Goal: Task Accomplishment & Management: Use online tool/utility

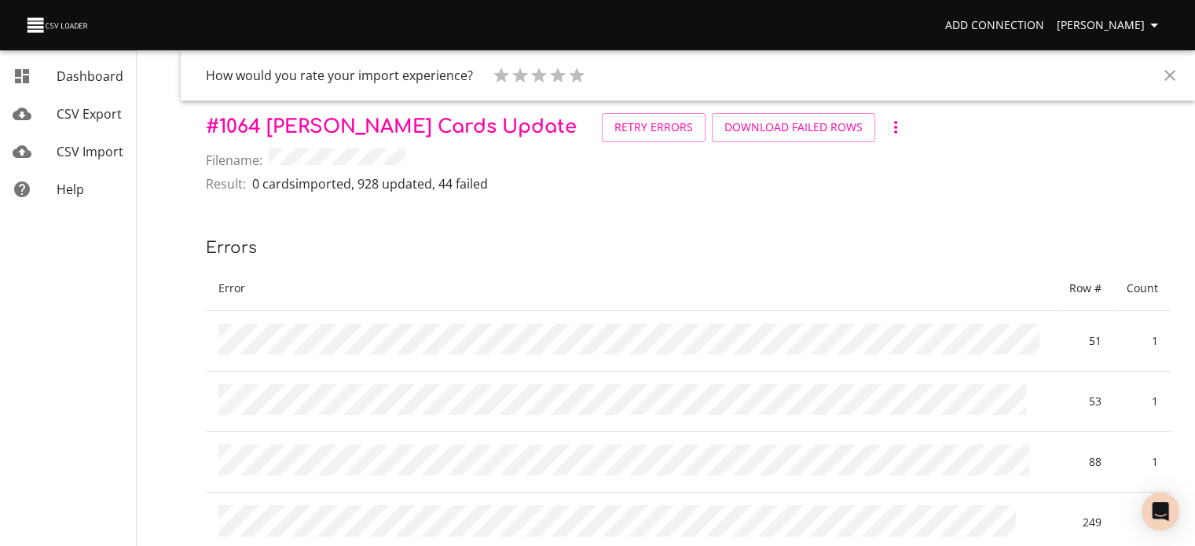
click at [109, 163] on link "CSV Import" at bounding box center [68, 152] width 136 height 38
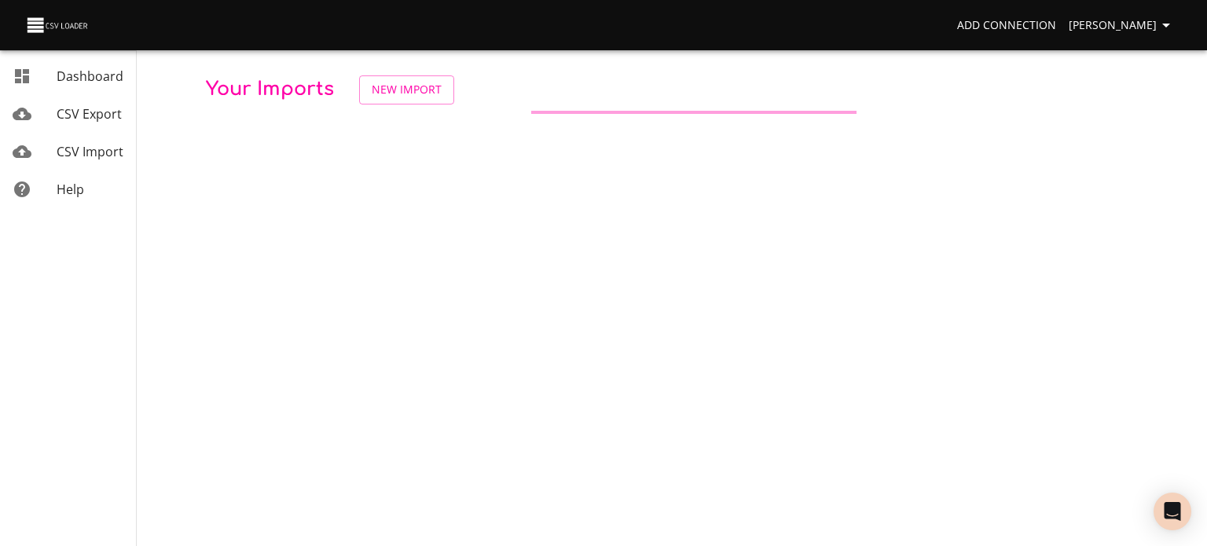
click at [1111, 27] on span "Celeste Claggett" at bounding box center [1122, 26] width 107 height 20
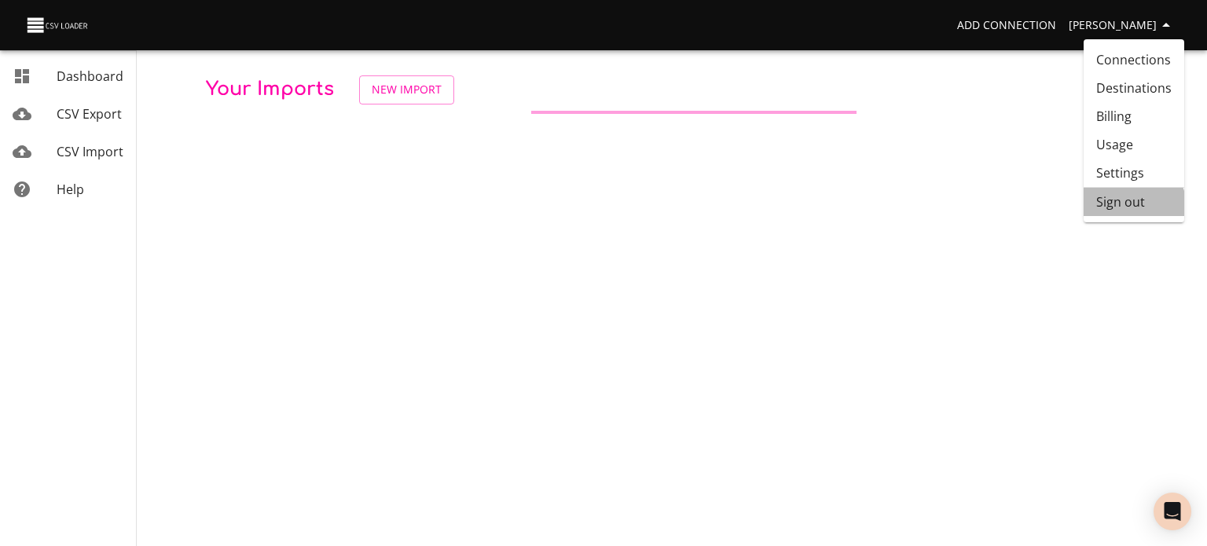
click at [1120, 211] on li "Sign out" at bounding box center [1133, 202] width 101 height 28
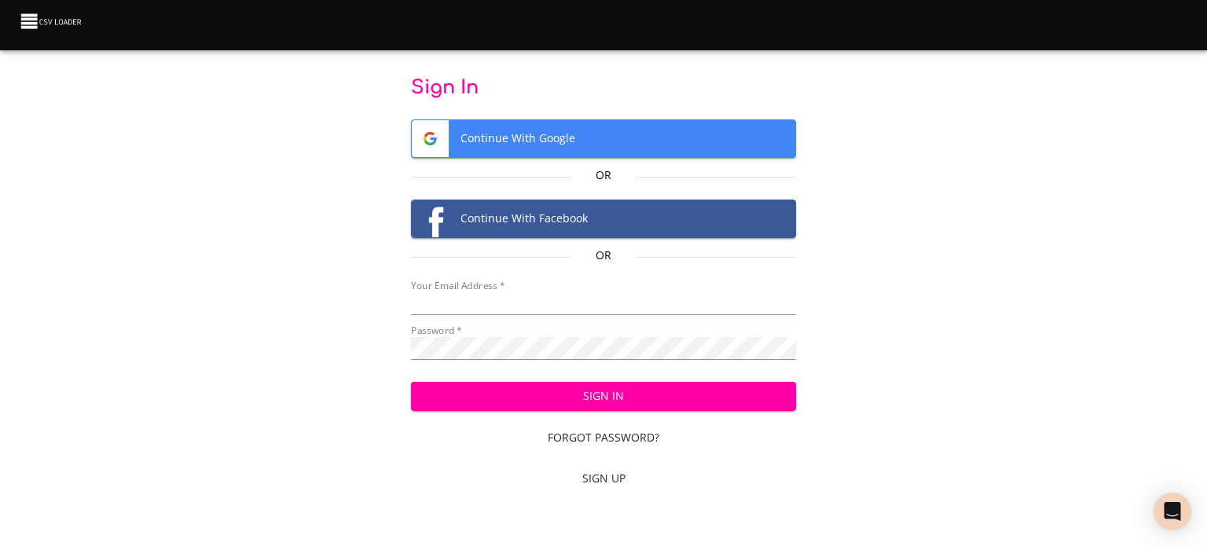
type input "cclaggett@k12.com"
click at [732, 390] on span "Sign In" at bounding box center [603, 397] width 361 height 20
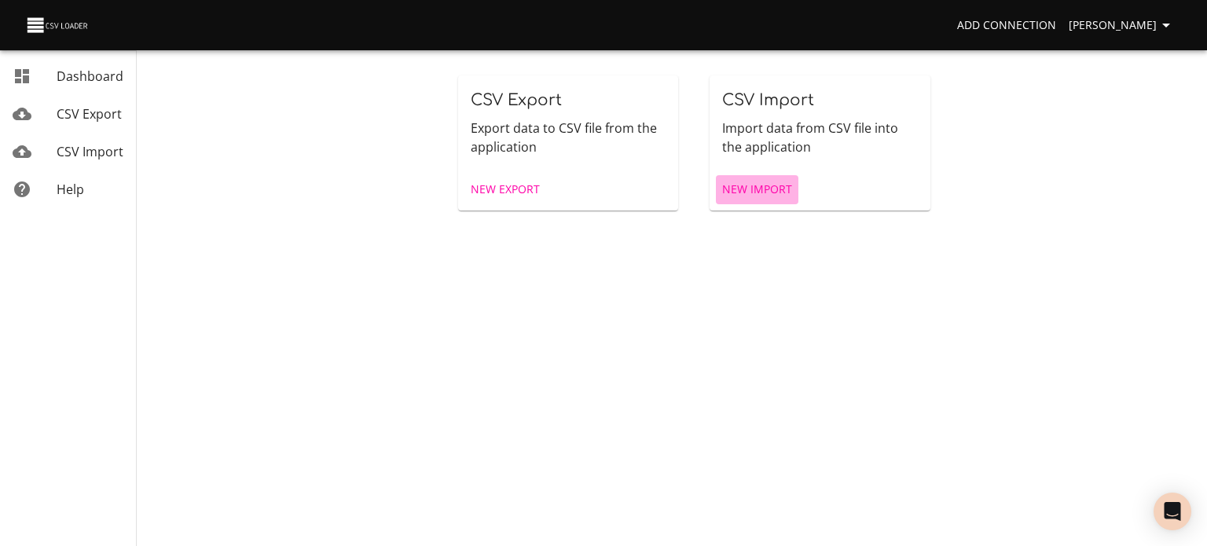
click at [759, 199] on span "New Import" at bounding box center [757, 190] width 70 height 20
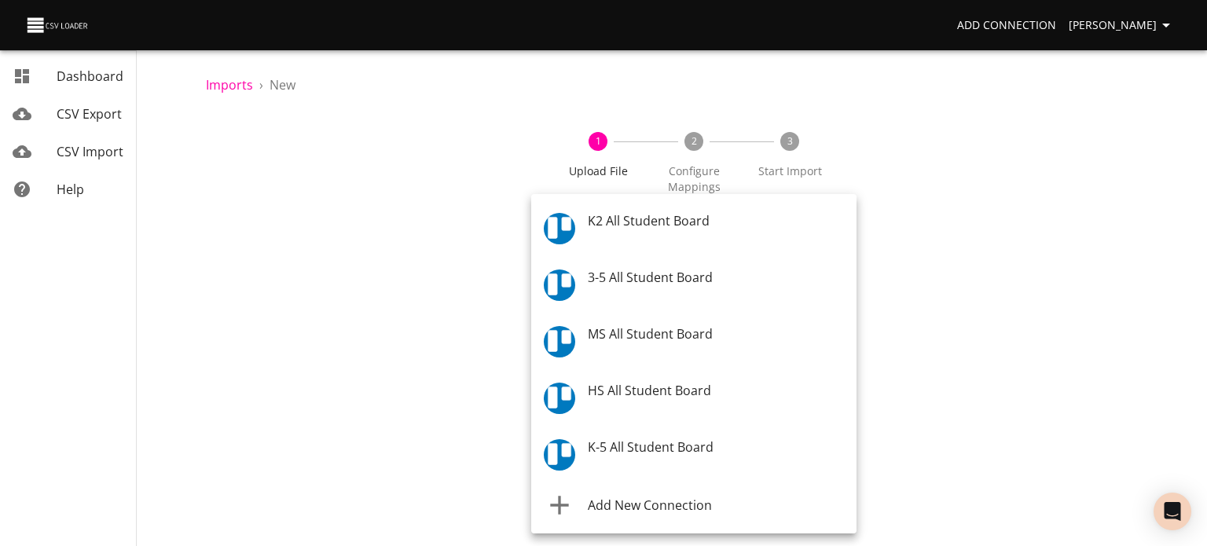
click at [570, 243] on body "Add Connection Celeste Claggett Dashboard CSV Export CSV Import Help Imports › …" at bounding box center [603, 273] width 1207 height 546
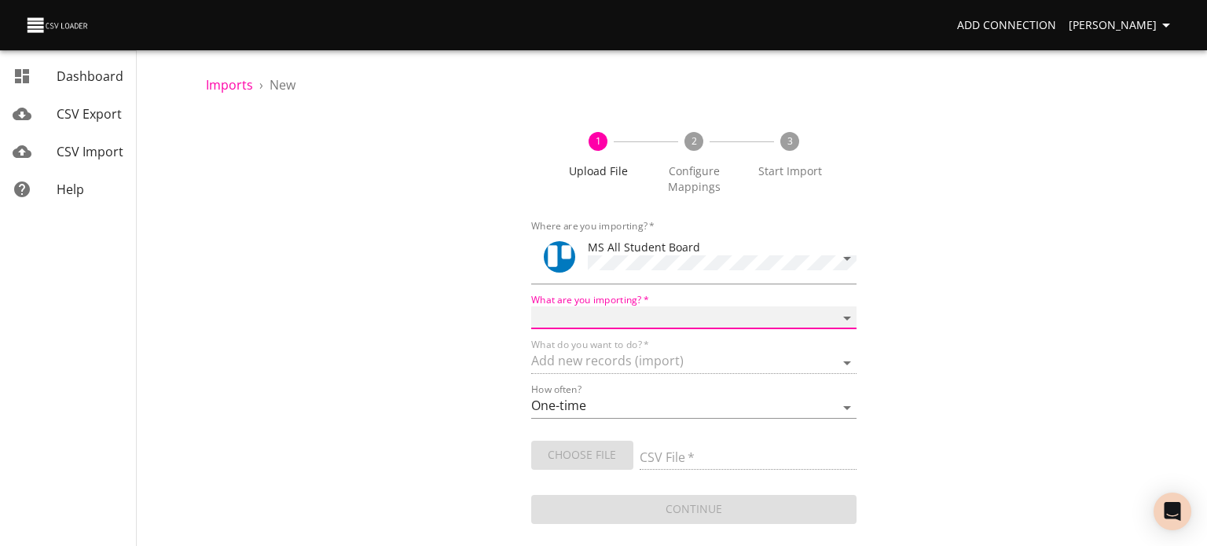
click at [613, 307] on select "Boards Cards Checkitems Checklists" at bounding box center [693, 317] width 325 height 23
select select "cards"
click at [531, 306] on select "Boards Cards Checkitems Checklists" at bounding box center [693, 317] width 325 height 23
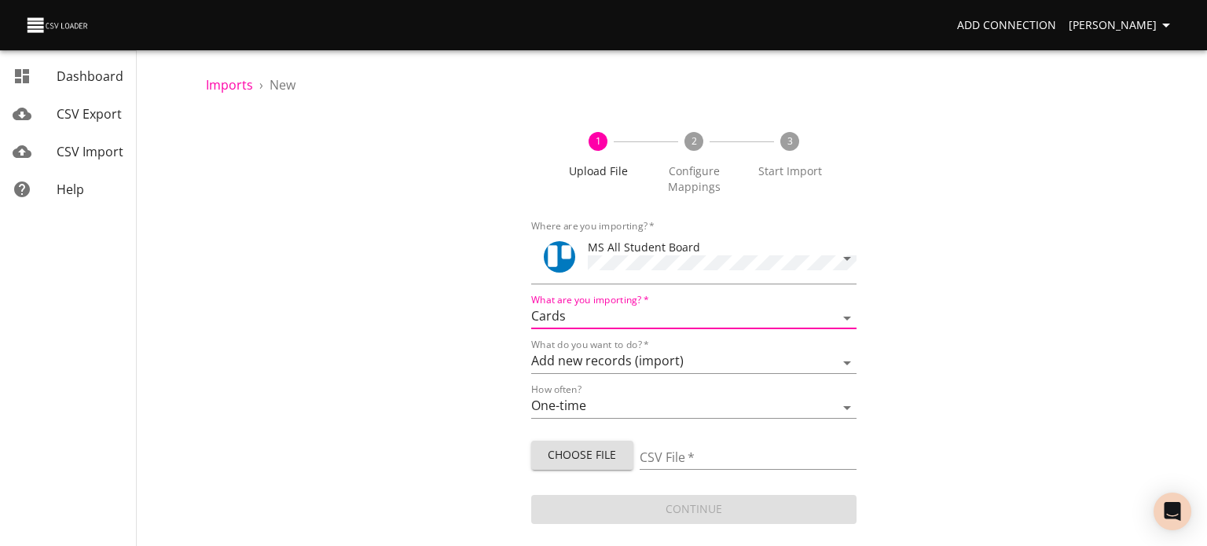
click at [578, 449] on span "Choose File" at bounding box center [582, 455] width 77 height 20
type input "MS 08162025.csv"
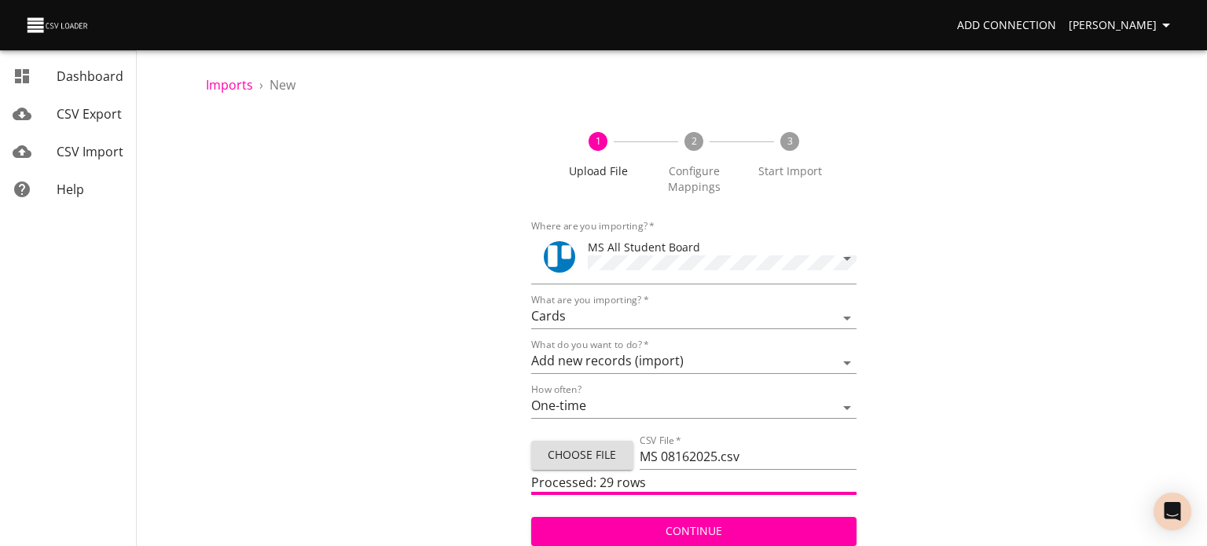
click at [632, 523] on span "Continue" at bounding box center [694, 532] width 300 height 20
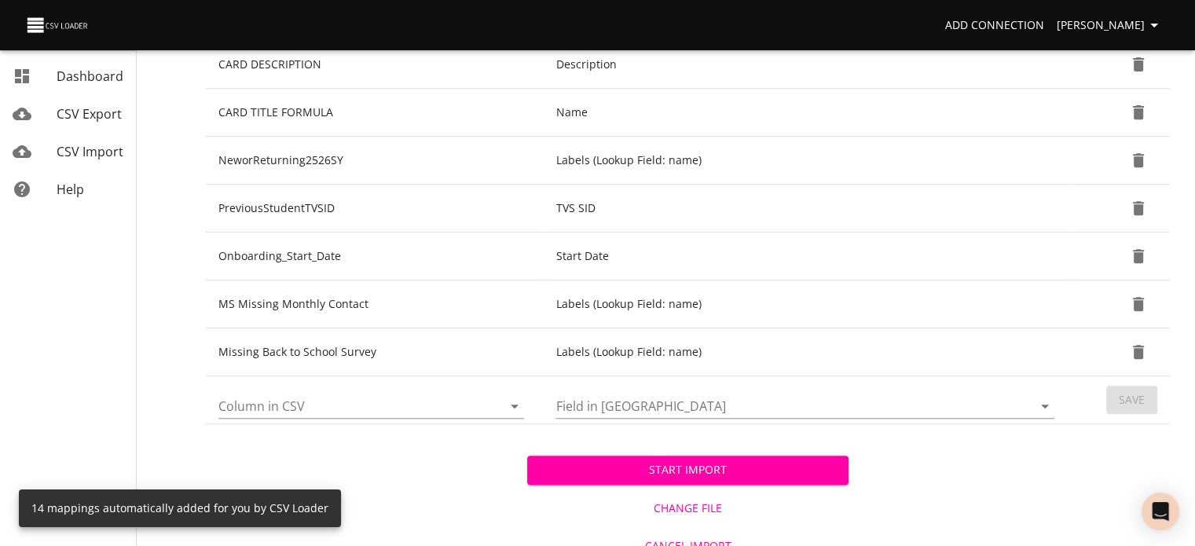
scroll to position [646, 0]
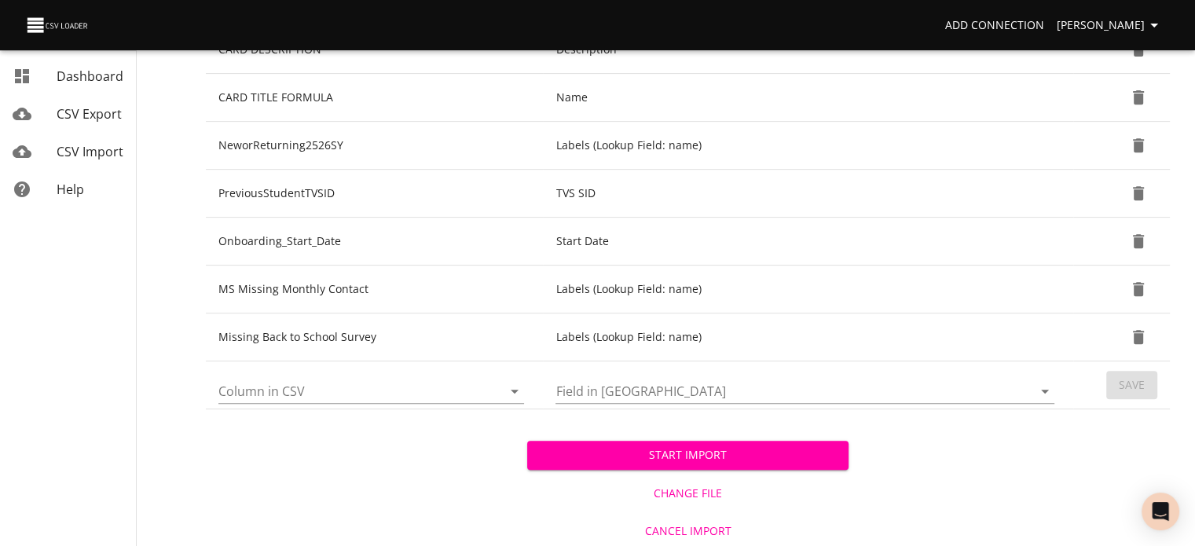
click at [512, 392] on icon "Open" at bounding box center [514, 391] width 19 height 19
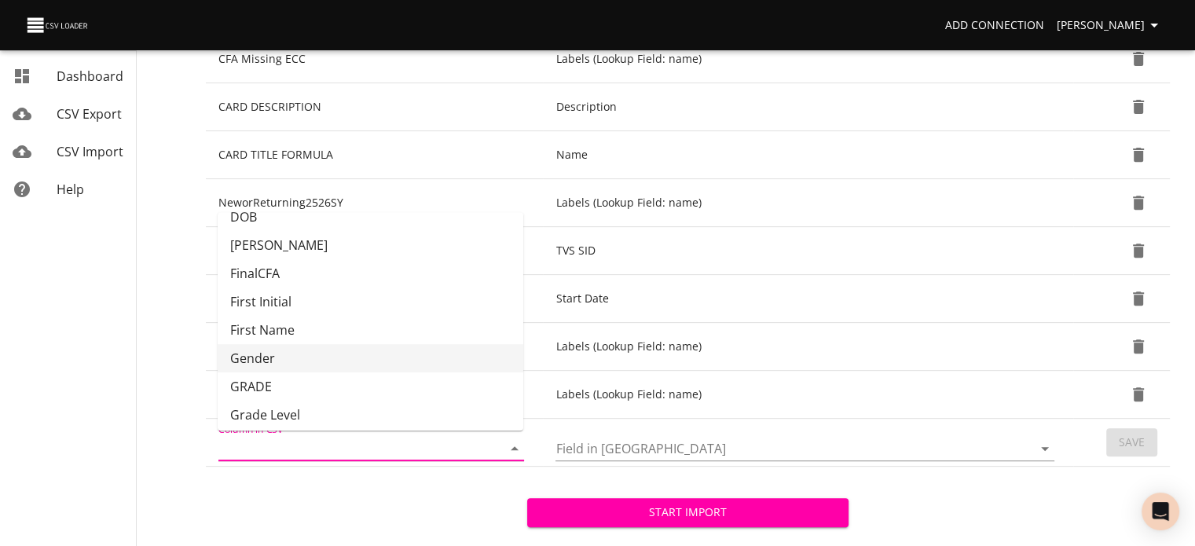
scroll to position [129, 0]
click at [365, 377] on li "GRADE" at bounding box center [371, 386] width 306 height 28
type input "GRADE"
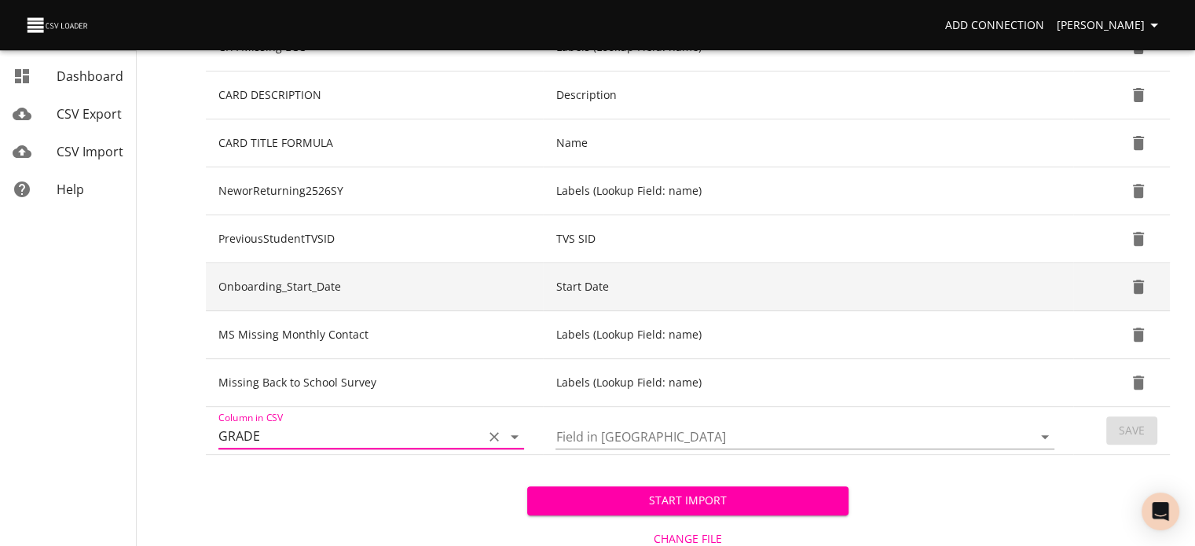
scroll to position [646, 0]
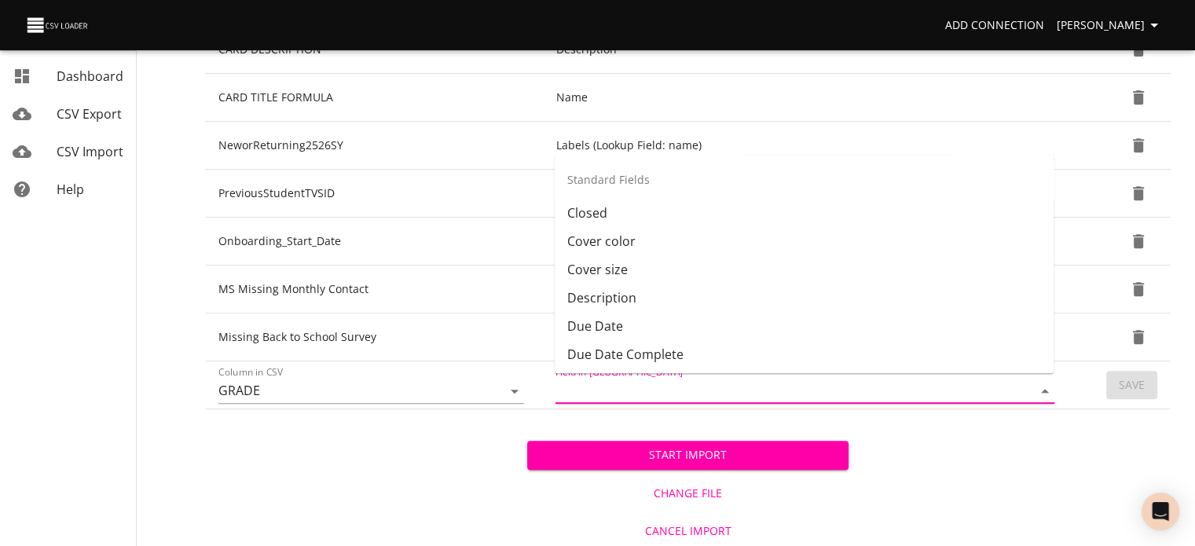
click at [623, 389] on input "Field in [GEOGRAPHIC_DATA]" at bounding box center [780, 391] width 450 height 24
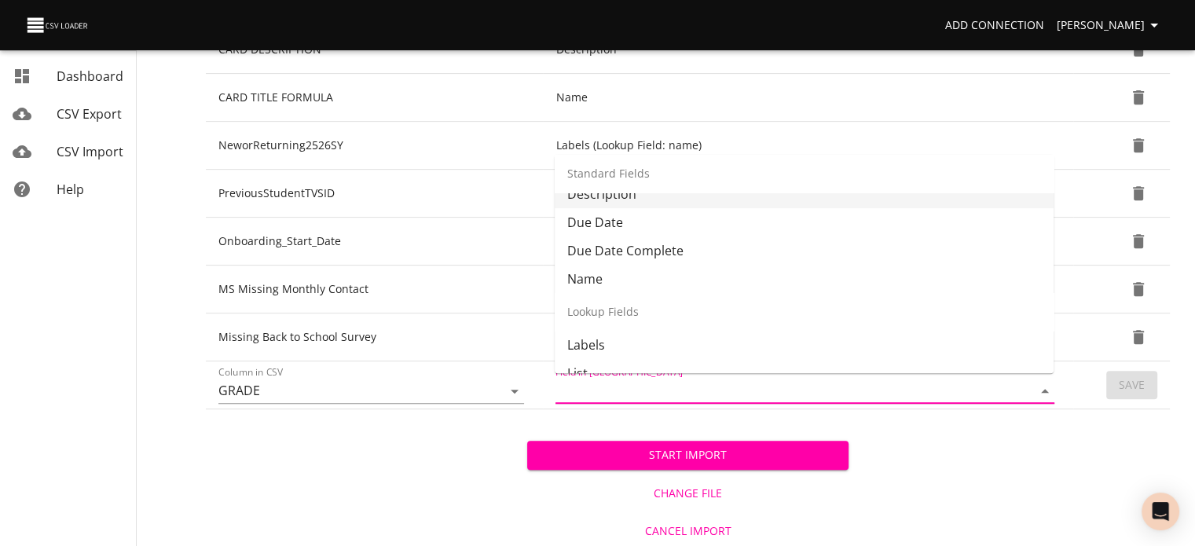
scroll to position [137, 0]
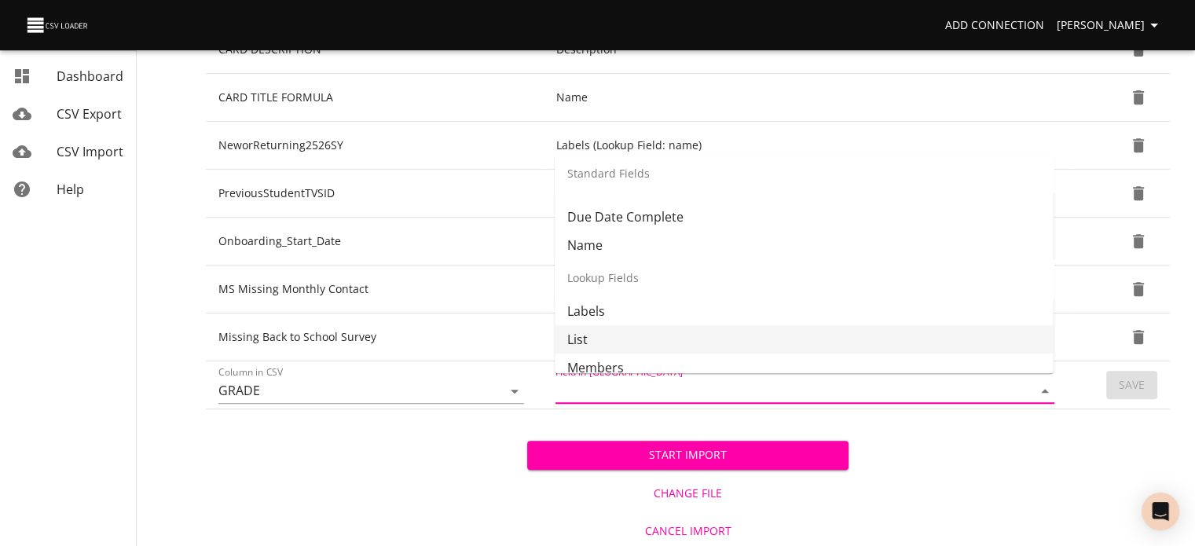
click at [656, 328] on li "List" at bounding box center [804, 339] width 499 height 28
type input "List"
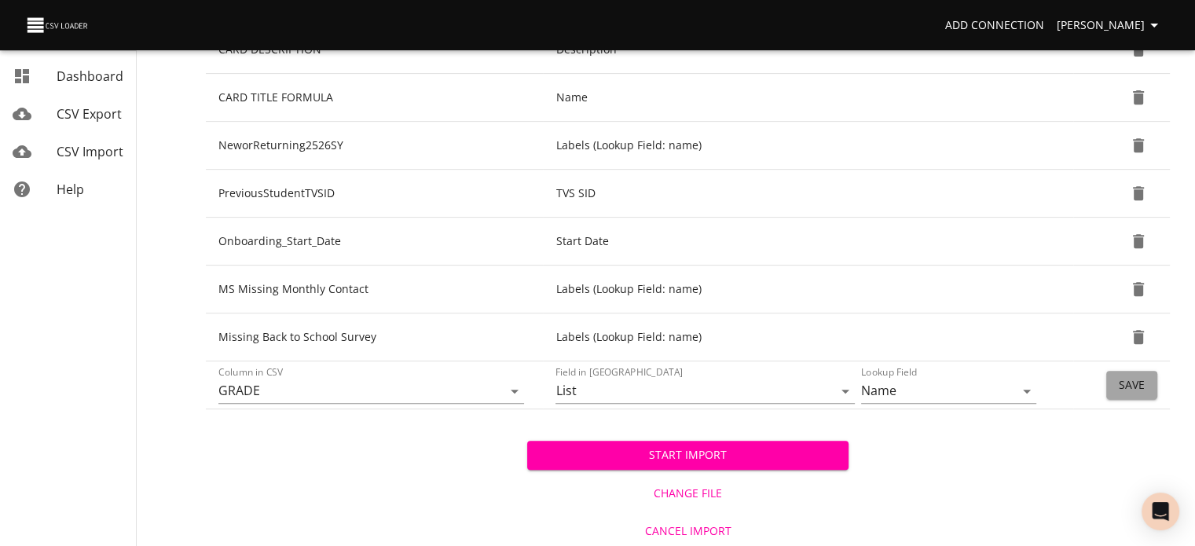
click at [1125, 387] on span "Save" at bounding box center [1132, 386] width 26 height 20
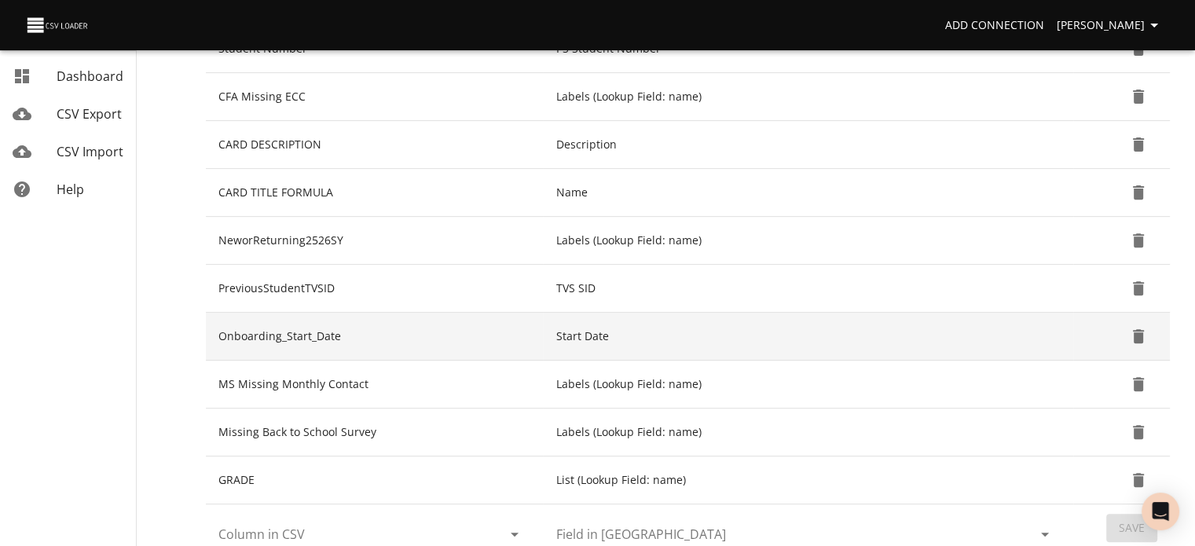
scroll to position [694, 0]
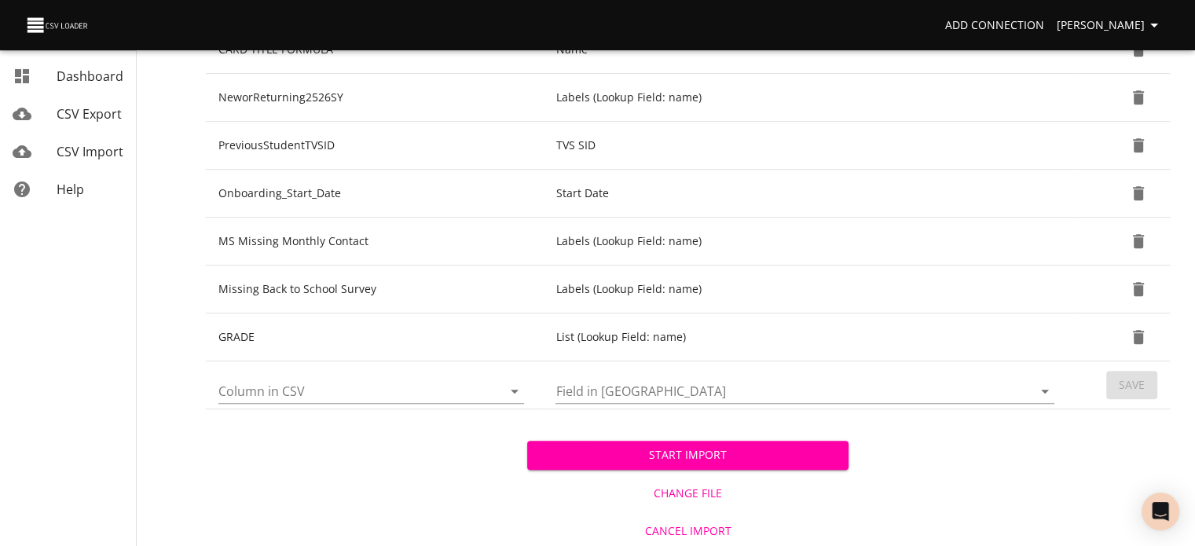
click at [511, 390] on icon "Open" at bounding box center [514, 391] width 19 height 19
click at [402, 519] on div "Start Import Change File Cancel Import" at bounding box center [688, 479] width 964 height 140
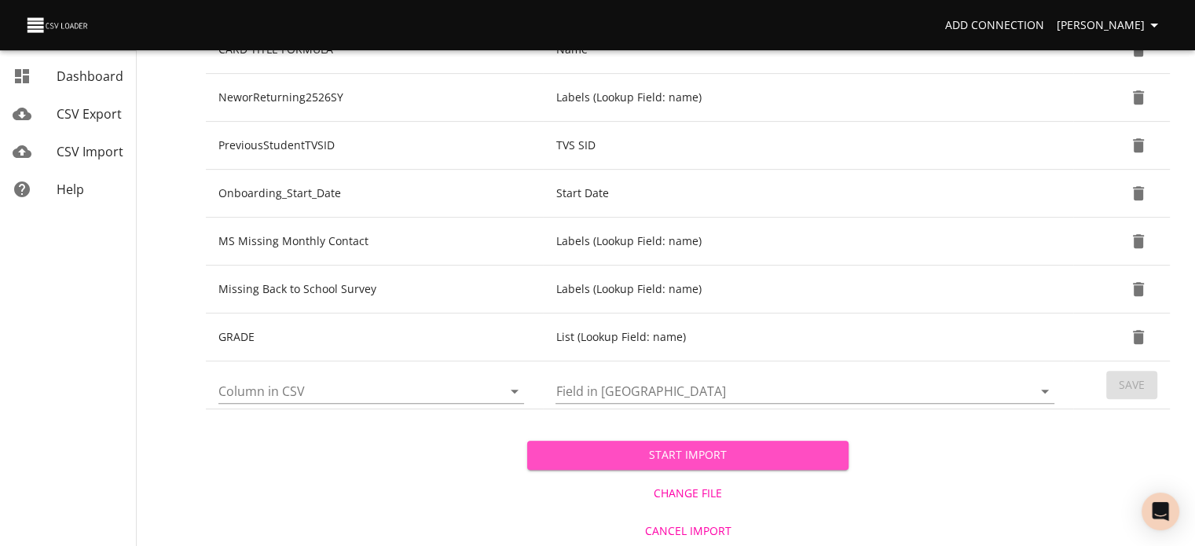
click at [629, 458] on span "Start Import" at bounding box center [688, 455] width 296 height 20
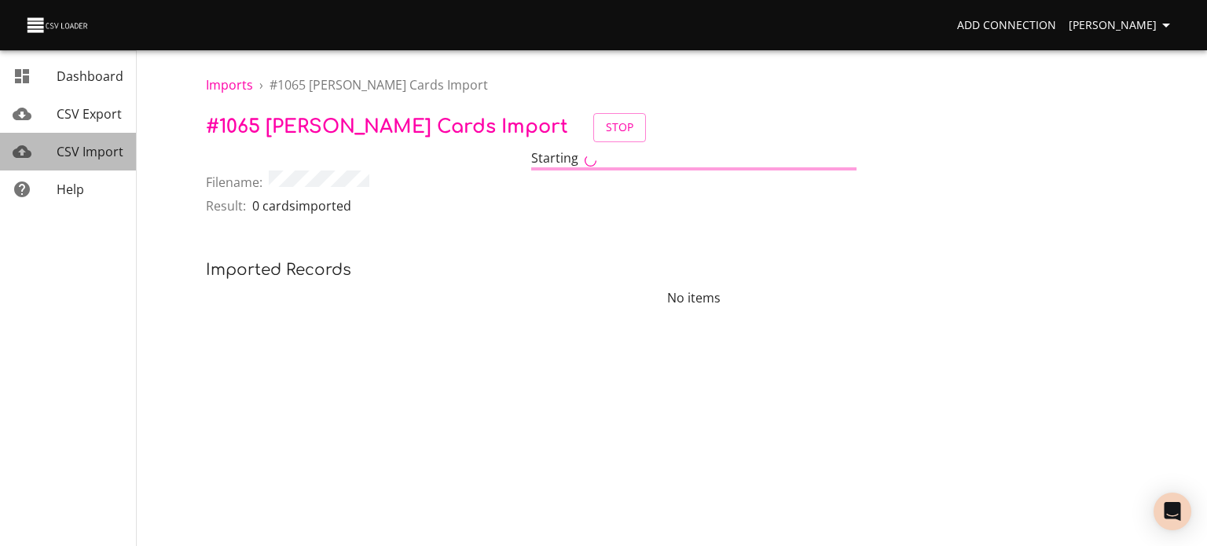
click at [71, 156] on span "CSV Import" at bounding box center [90, 151] width 67 height 17
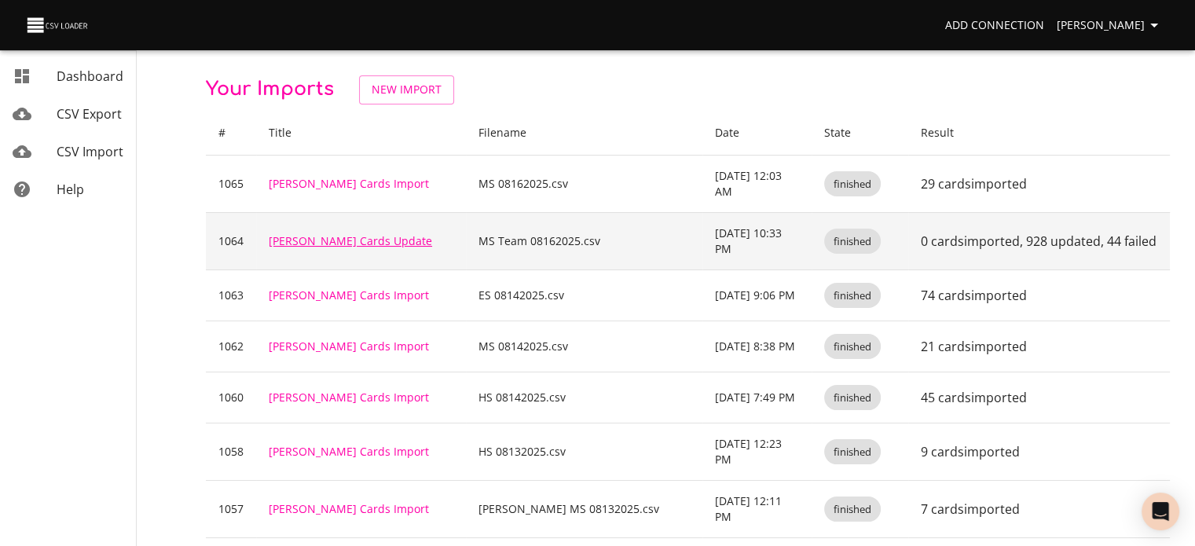
click at [343, 233] on link "[PERSON_NAME] Cards Update" at bounding box center [350, 240] width 163 height 15
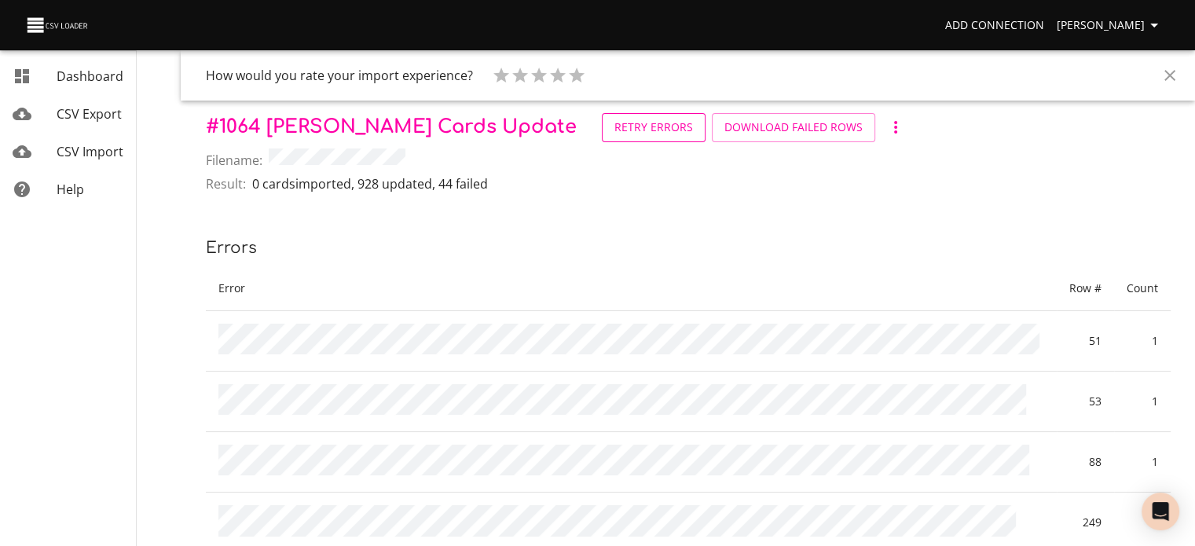
click at [614, 135] on span "Retry Errors" at bounding box center [653, 128] width 79 height 20
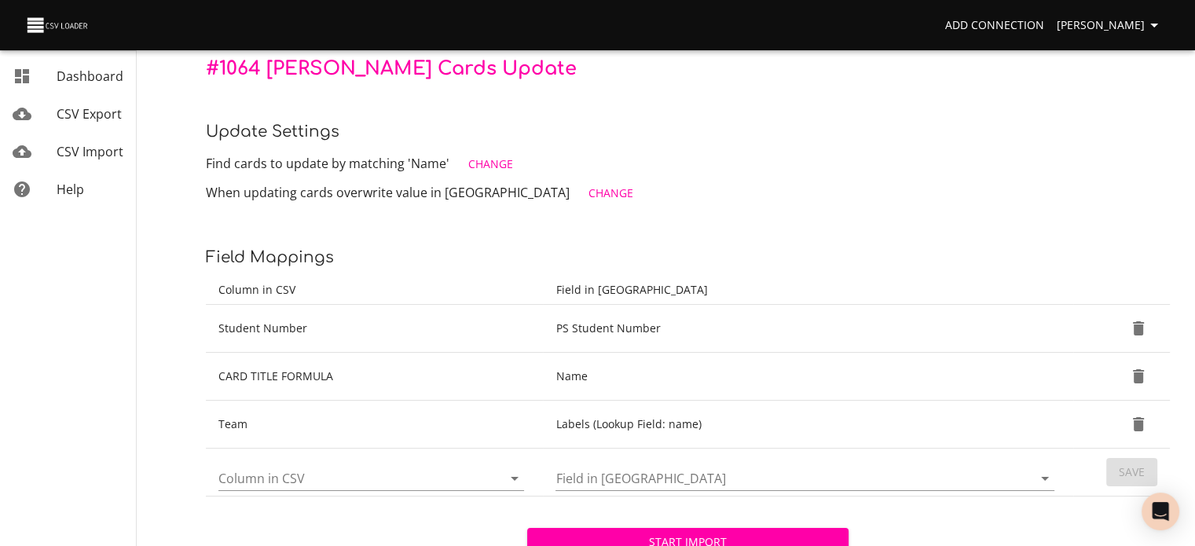
scroll to position [170, 0]
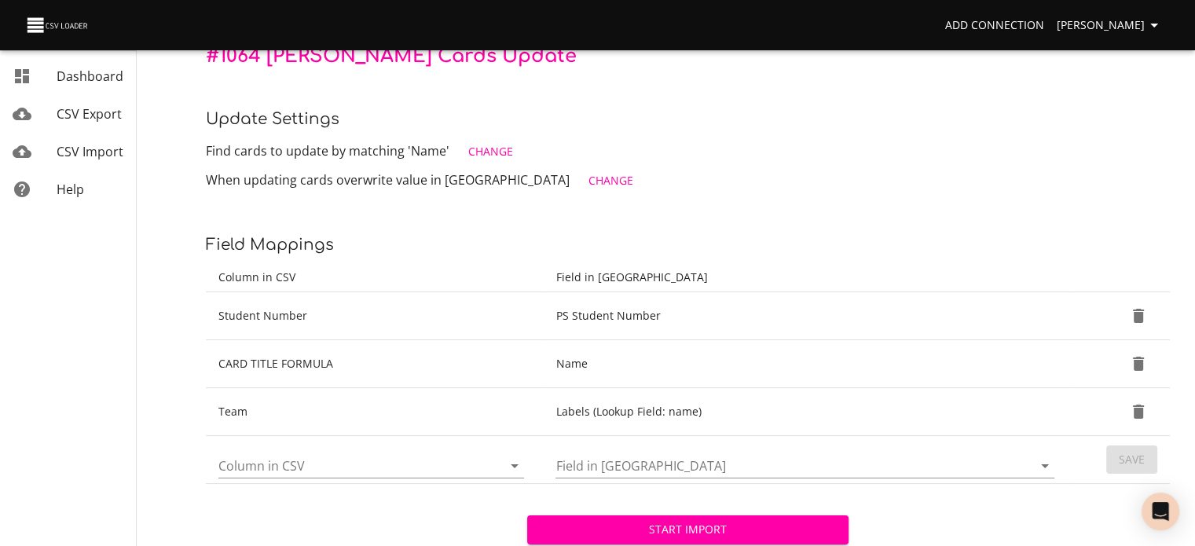
click at [672, 518] on button "Start Import" at bounding box center [687, 529] width 321 height 29
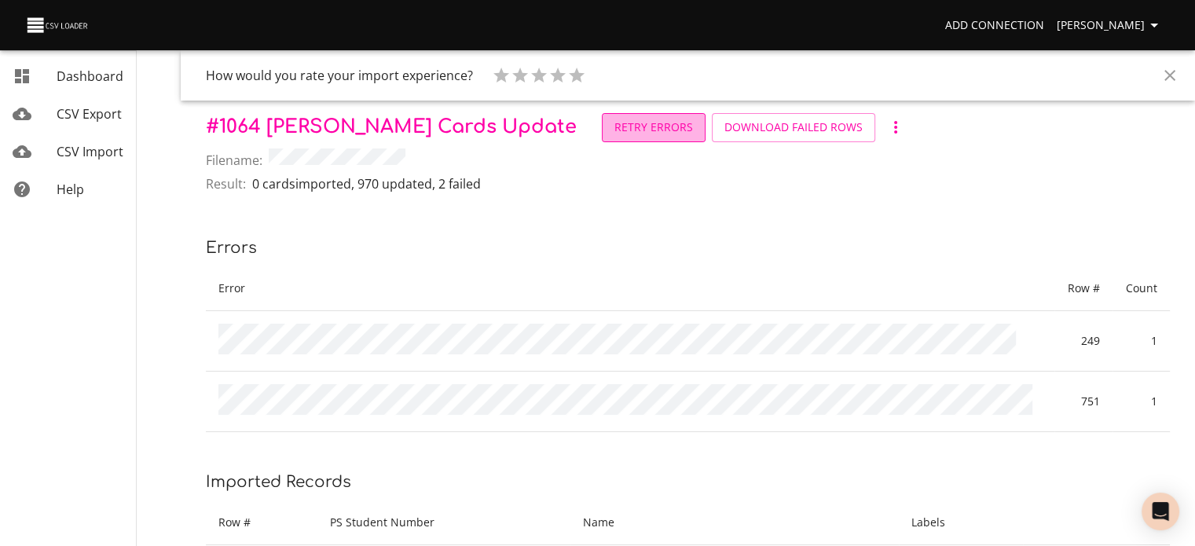
click at [614, 134] on span "Retry Errors" at bounding box center [653, 128] width 79 height 20
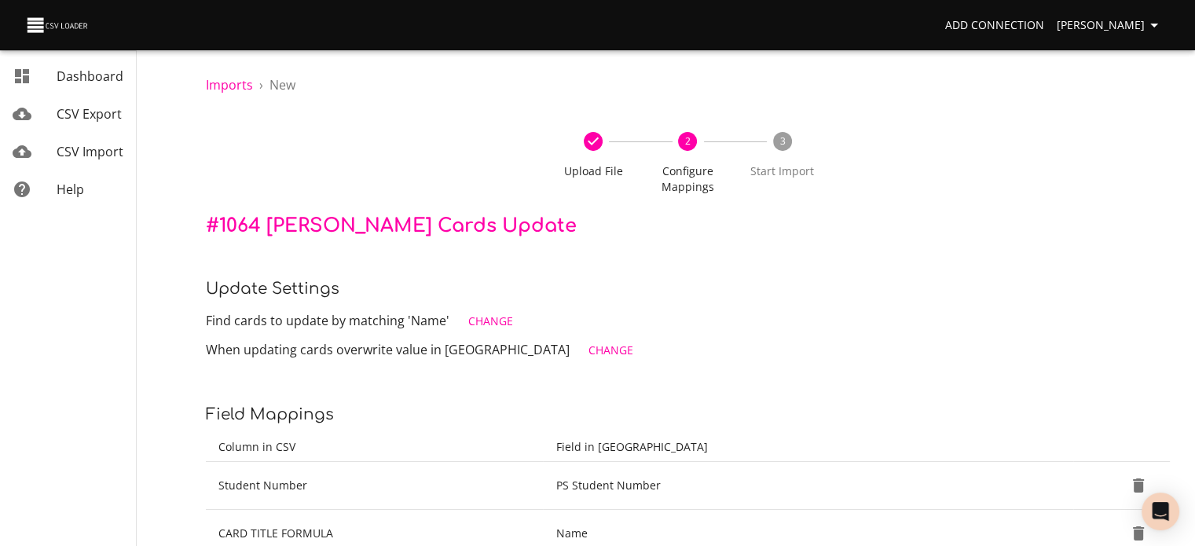
scroll to position [170, 0]
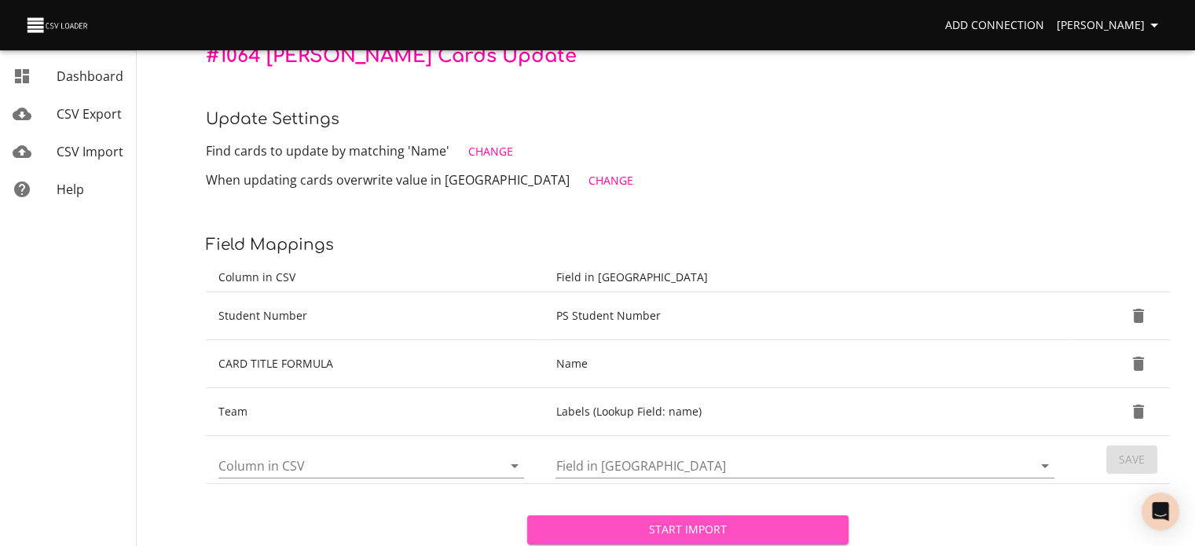
click at [770, 518] on button "Start Import" at bounding box center [687, 529] width 321 height 29
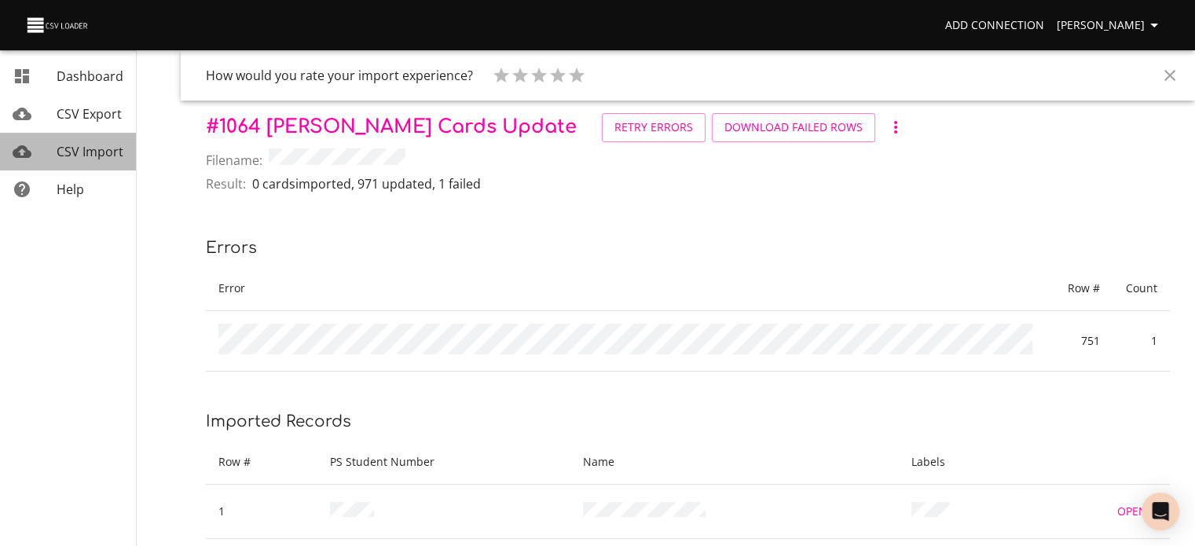
click at [89, 165] on link "CSV Import" at bounding box center [68, 152] width 136 height 38
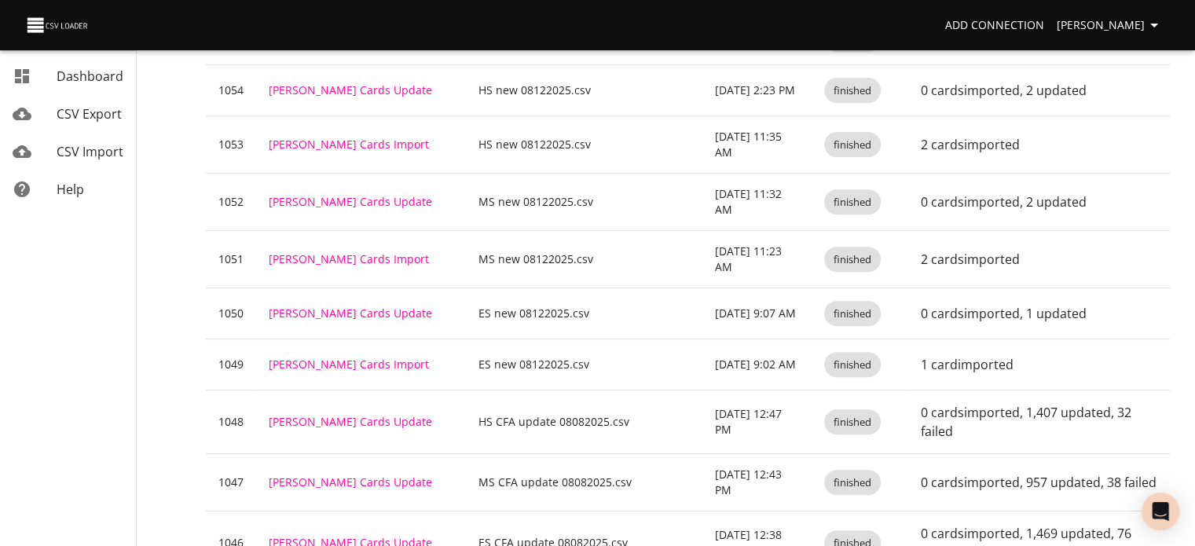
scroll to position [599, 0]
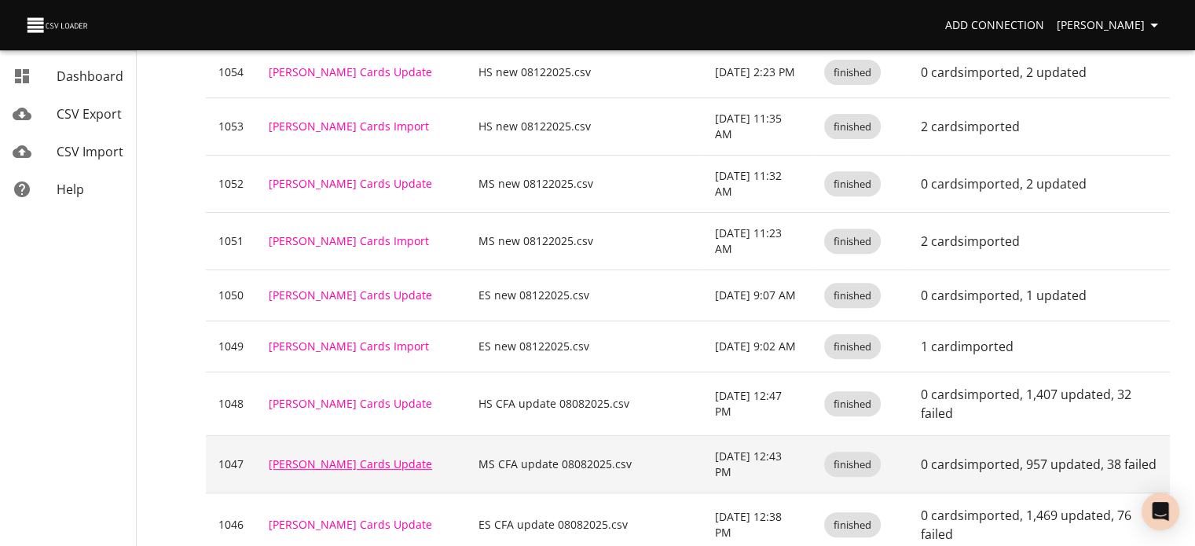
click at [336, 456] on link "[PERSON_NAME] Cards Update" at bounding box center [350, 463] width 163 height 15
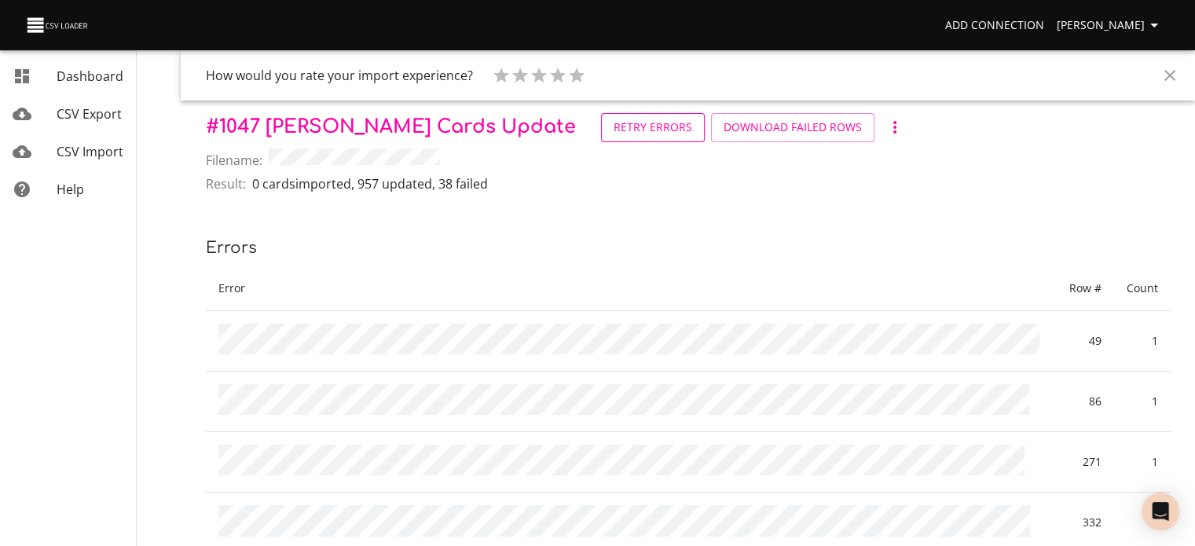
click at [614, 132] on span "Retry Errors" at bounding box center [653, 128] width 79 height 20
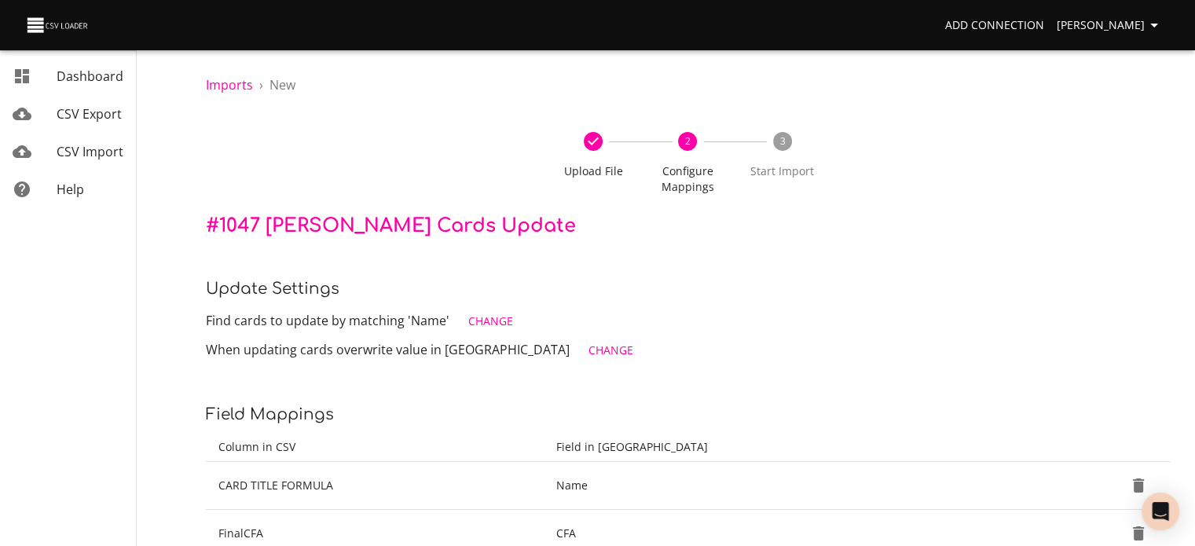
scroll to position [122, 0]
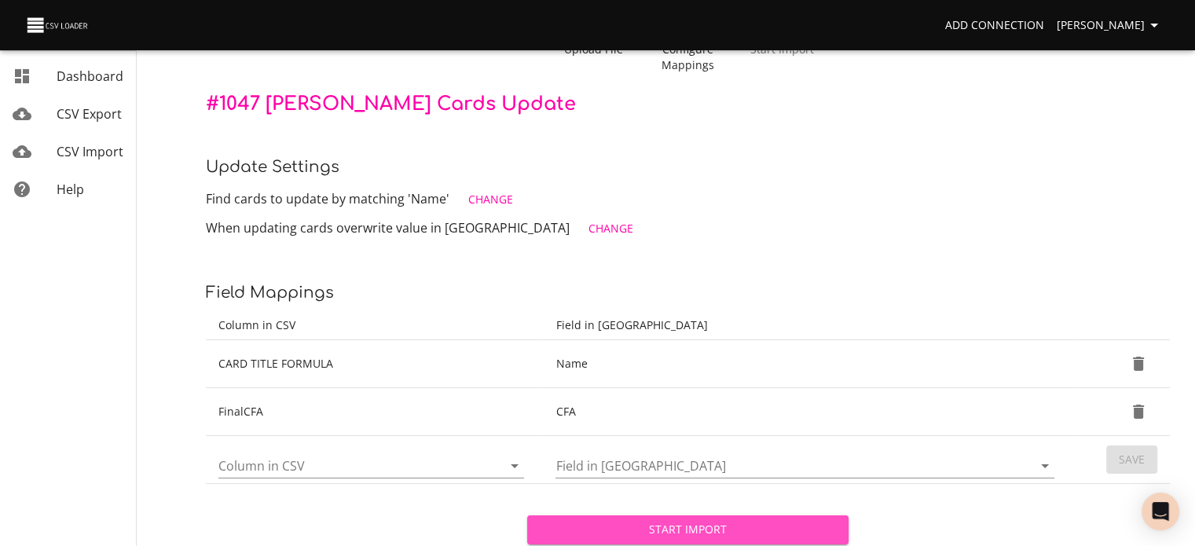
click at [632, 530] on span "Start Import" at bounding box center [688, 530] width 296 height 20
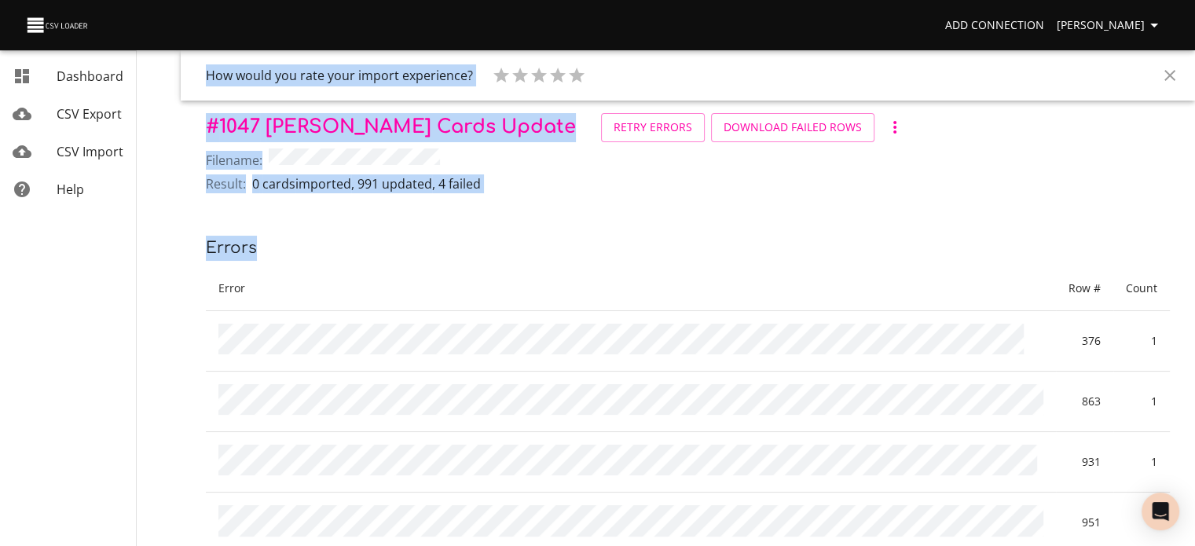
drag, startPoint x: 263, startPoint y: 200, endPoint x: 108, endPoint y: 146, distance: 164.0
click at [108, 146] on span "CSV Import" at bounding box center [90, 151] width 67 height 17
